Goal: Task Accomplishment & Management: Manage account settings

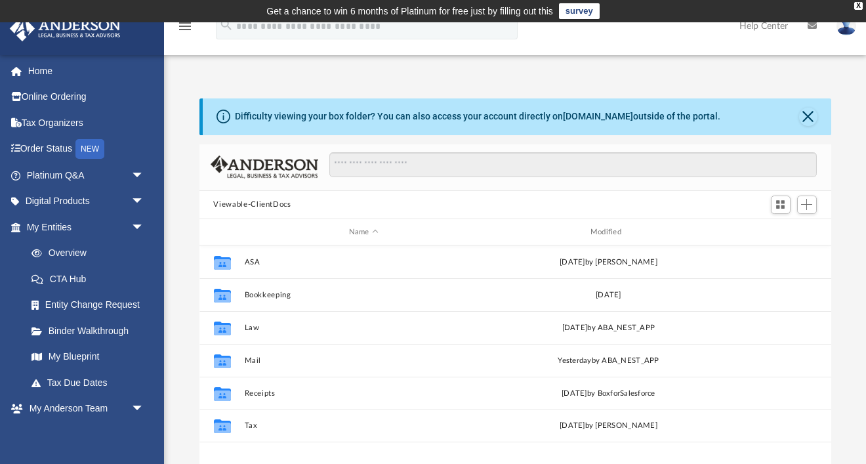
scroll to position [298, 632]
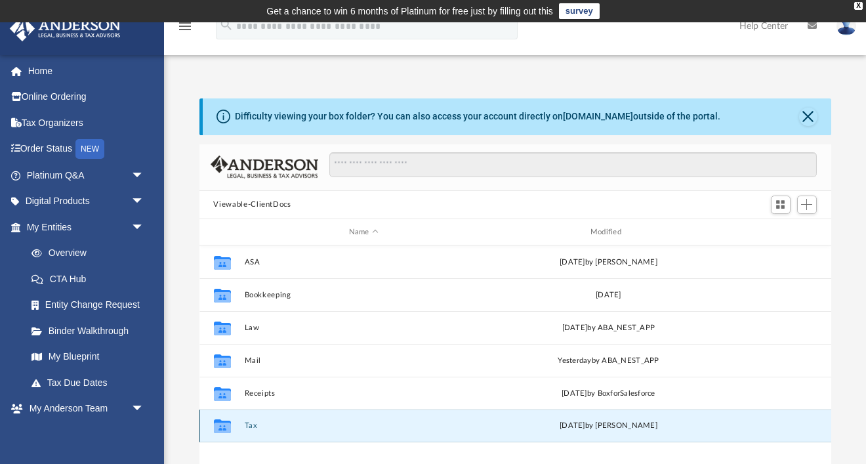
click at [263, 423] on button "Tax" at bounding box center [363, 426] width 239 height 9
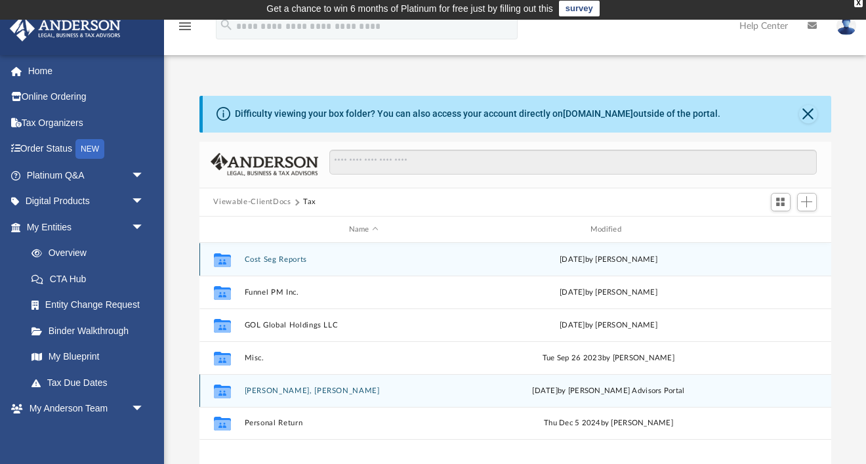
scroll to position [0, 0]
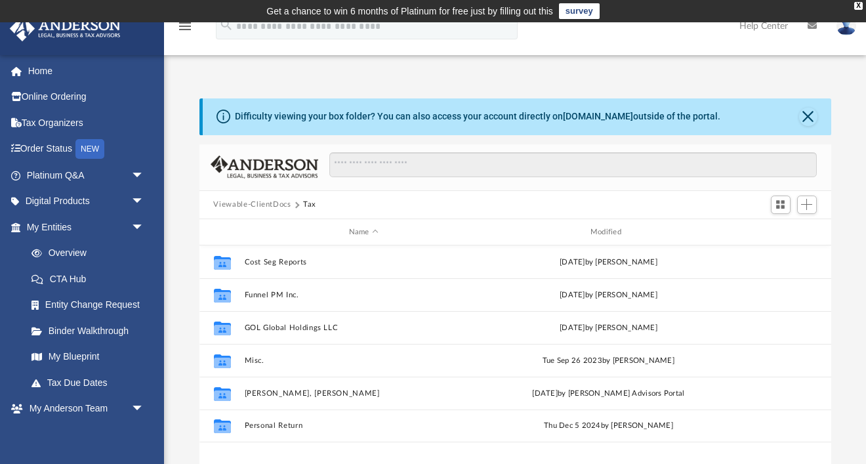
click at [271, 205] on button "Viewable-ClientDocs" at bounding box center [251, 205] width 77 height 12
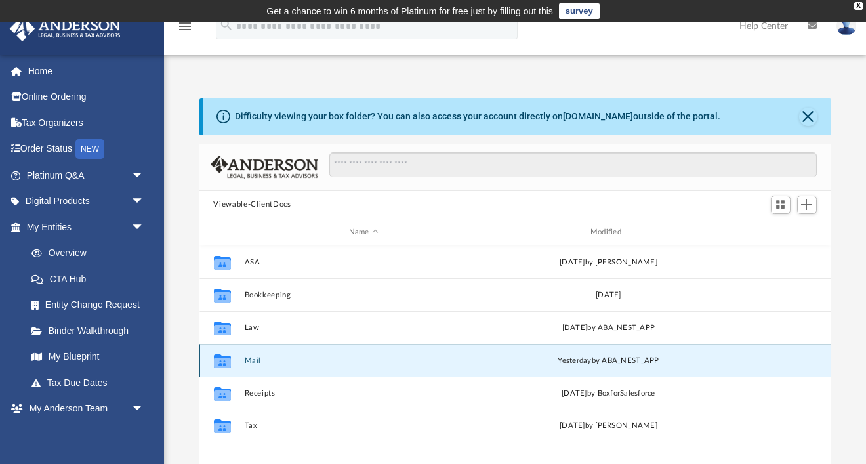
click at [253, 363] on button "Mail" at bounding box center [363, 360] width 239 height 9
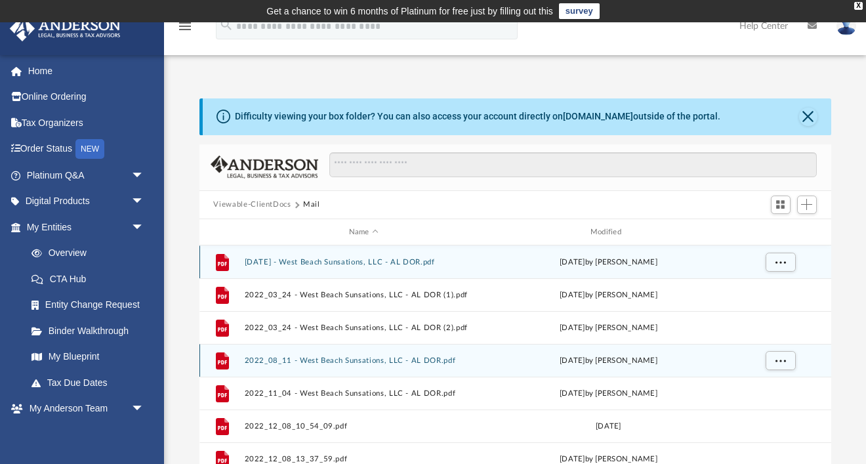
scroll to position [1, 1]
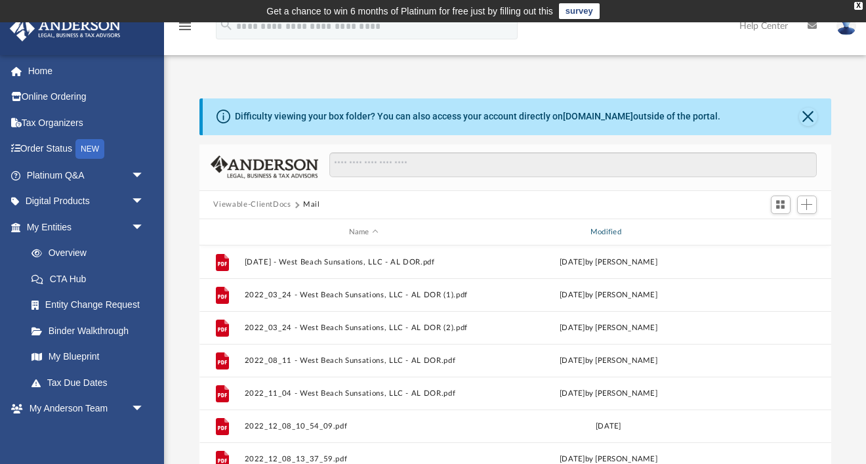
click at [610, 232] on div "Modified" at bounding box center [608, 232] width 240 height 12
click at [610, 233] on div "Modified" at bounding box center [608, 232] width 240 height 12
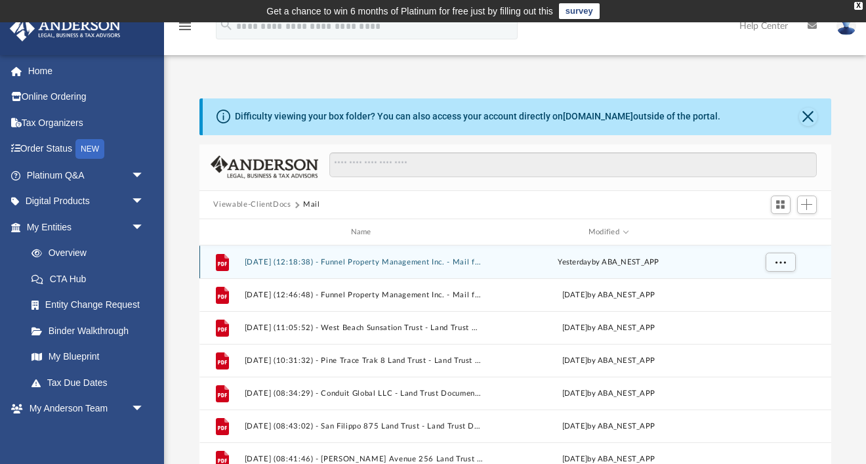
click at [390, 261] on button "[DATE] (12:18:38) - Funnel Property Management Inc. - Mail from Internal Revenu…" at bounding box center [363, 262] width 239 height 9
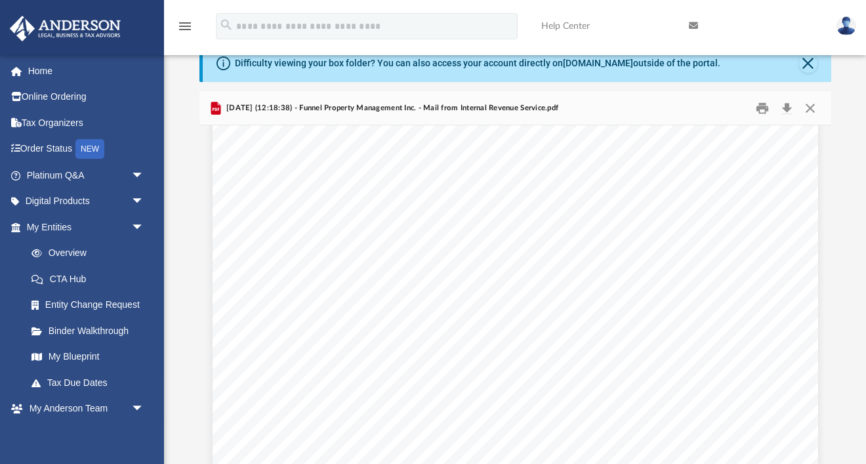
scroll to position [223, 0]
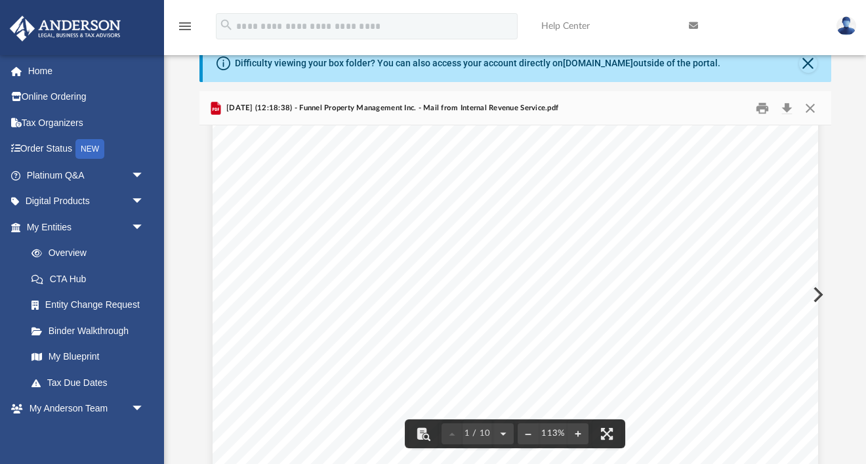
click at [406, 375] on div "Page 1" at bounding box center [516, 302] width 606 height 781
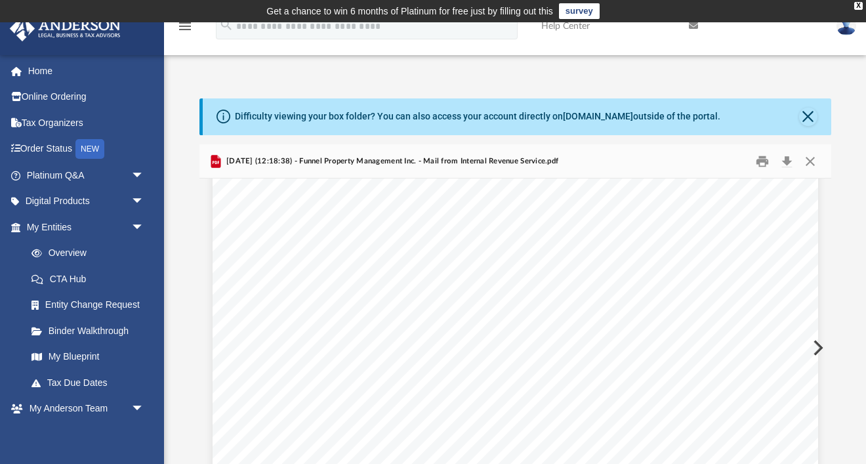
scroll to position [198, 0]
drag, startPoint x: 360, startPoint y: 274, endPoint x: 400, endPoint y: 274, distance: 40.0
click at [400, 274] on div "Page 1" at bounding box center [516, 380] width 606 height 781
